Goal: Task Accomplishment & Management: Use online tool/utility

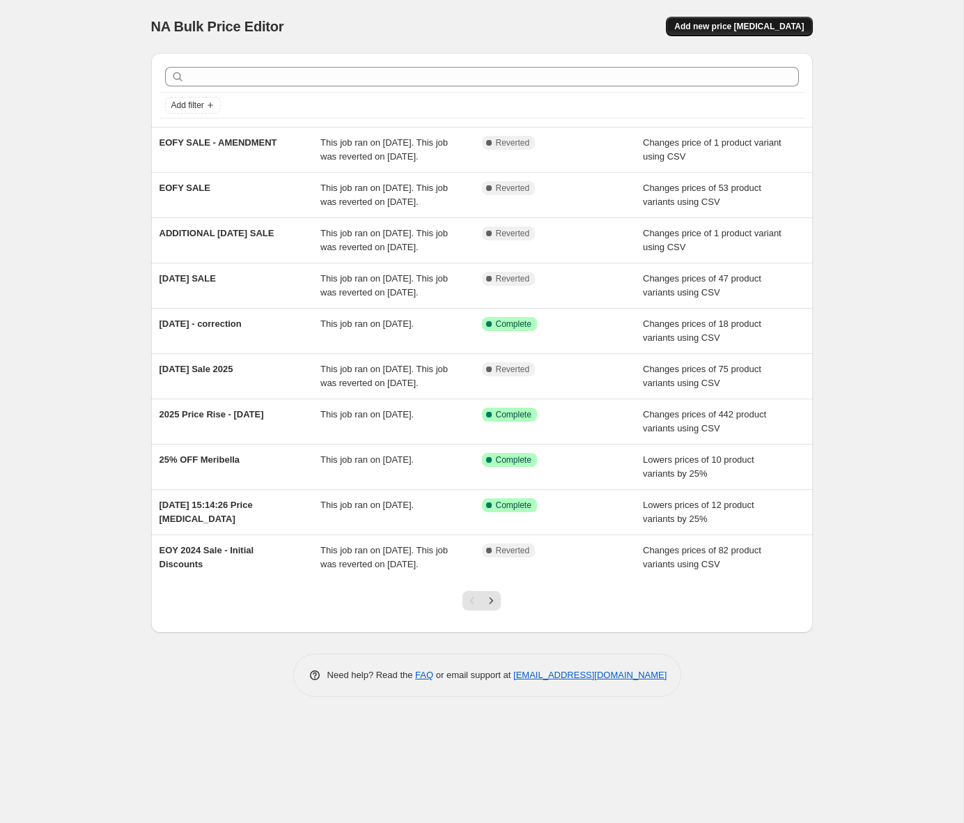
click at [766, 29] on span "Add new price [MEDICAL_DATA]" at bounding box center [739, 26] width 130 height 11
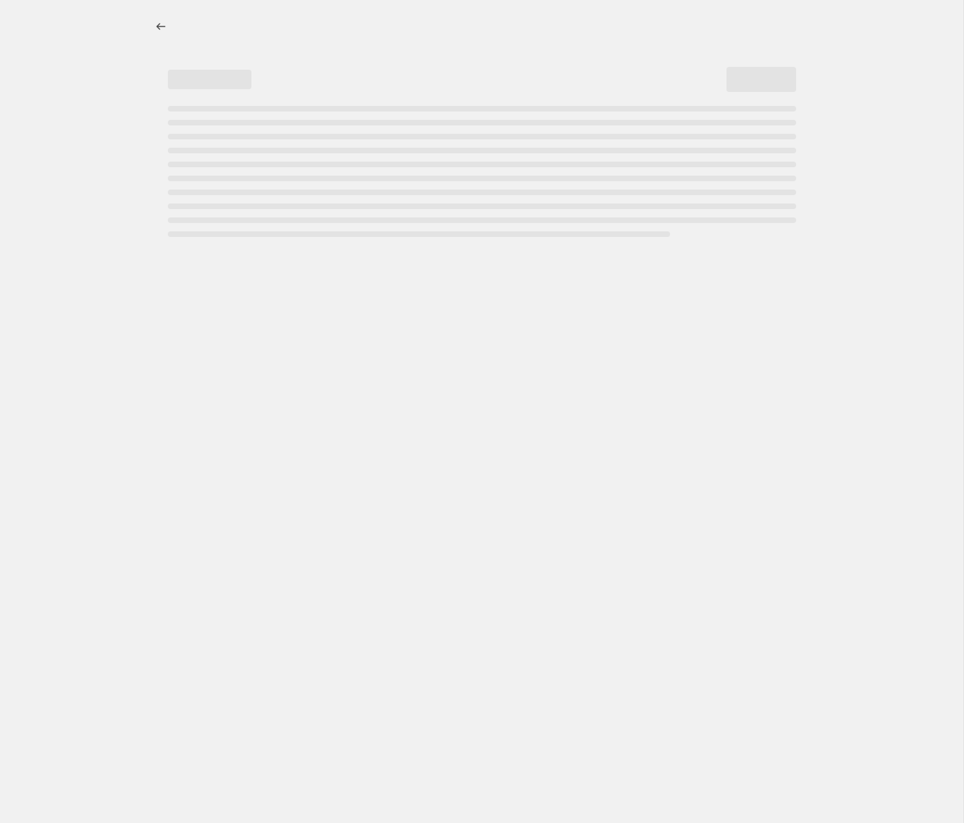
select select "percentage"
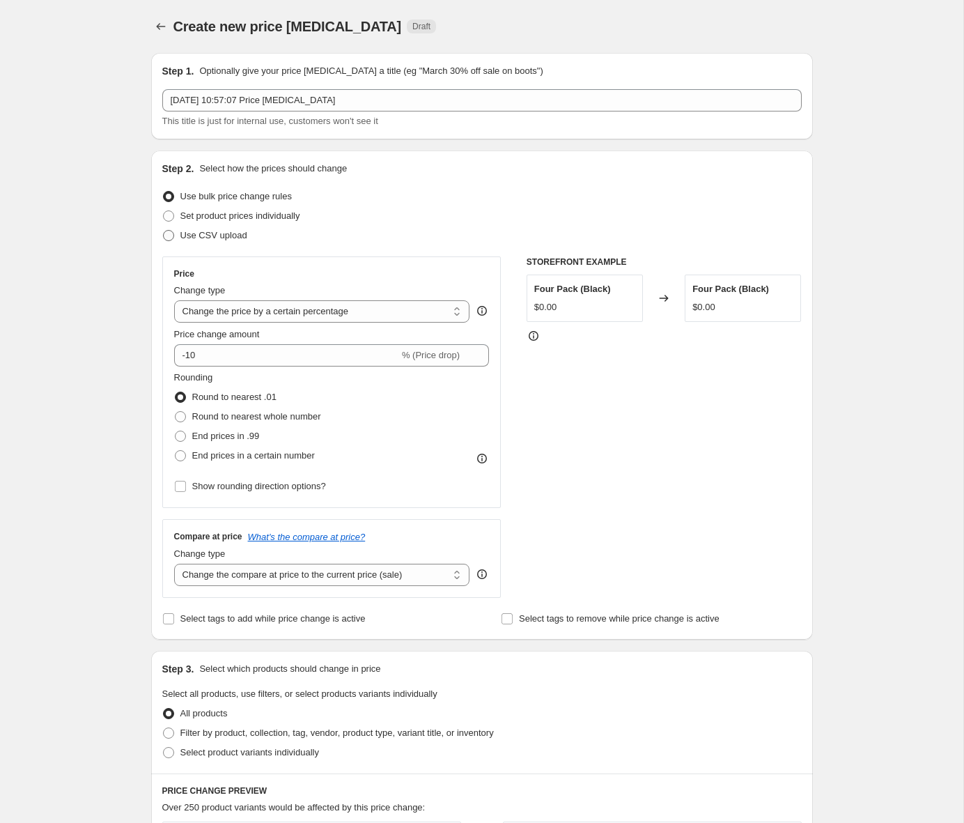
click at [223, 232] on span "Use CSV upload" at bounding box center [213, 235] width 67 height 10
click at [164, 231] on input "Use CSV upload" at bounding box center [163, 230] width 1 height 1
radio input "true"
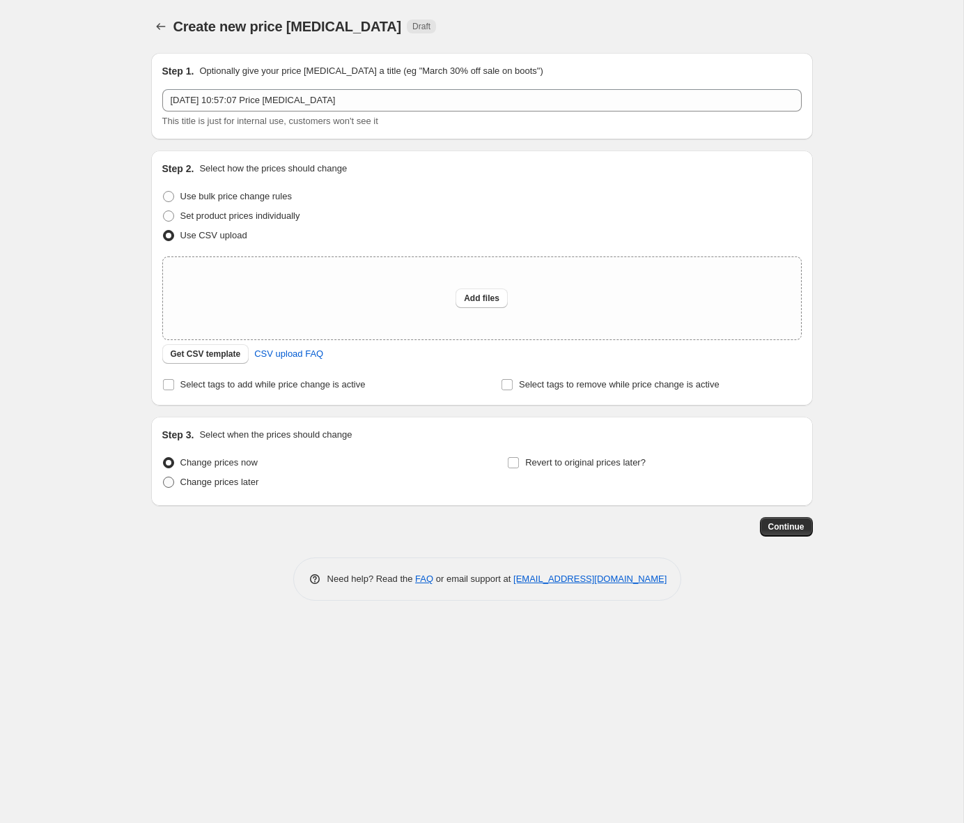
click at [237, 485] on span "Change prices later" at bounding box center [219, 482] width 79 height 10
click at [164, 477] on input "Change prices later" at bounding box center [163, 477] width 1 height 1
radio input "true"
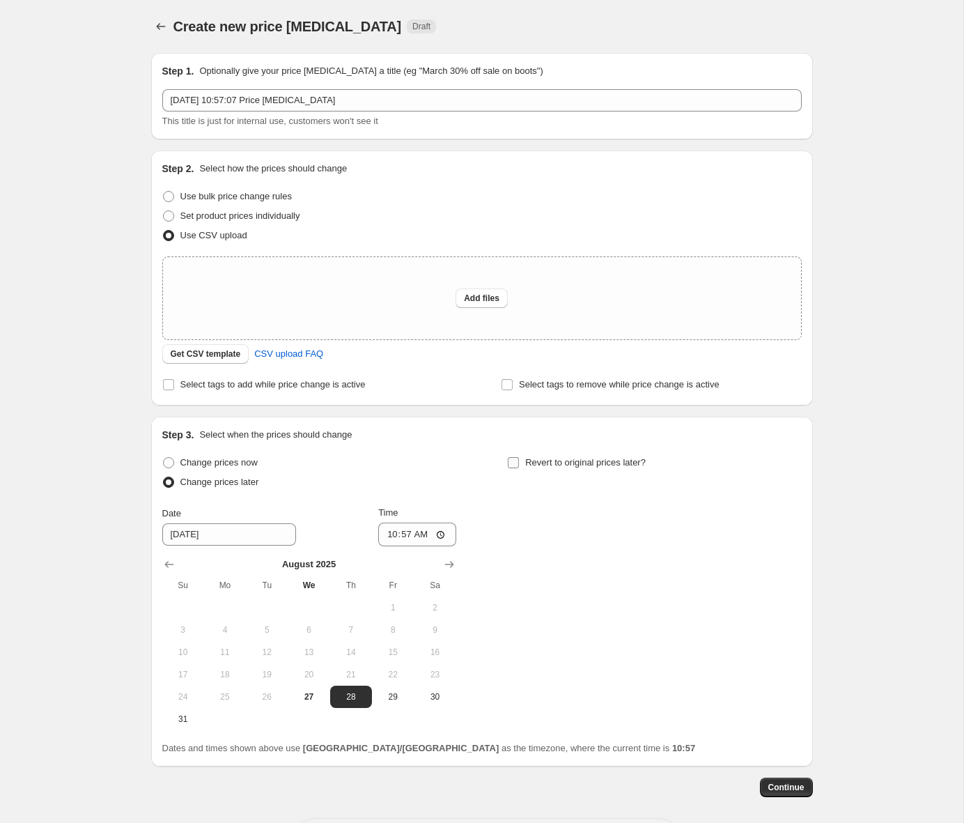
click at [585, 465] on span "Revert to original prices later?" at bounding box center [585, 462] width 121 height 10
click at [519, 465] on input "Revert to original prices later?" at bounding box center [513, 462] width 11 height 11
checkbox input "true"
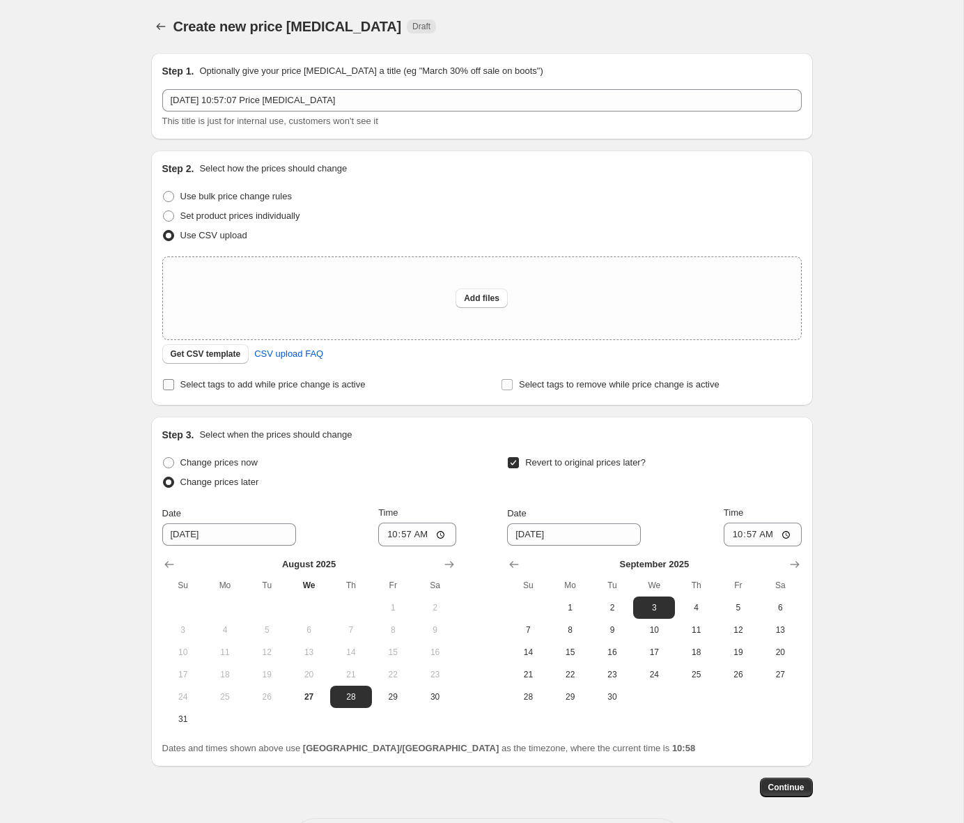
click at [169, 385] on input "Select tags to add while price change is active" at bounding box center [168, 384] width 11 height 11
checkbox input "true"
